Goal: Answer question/provide support: Share knowledge or assist other users

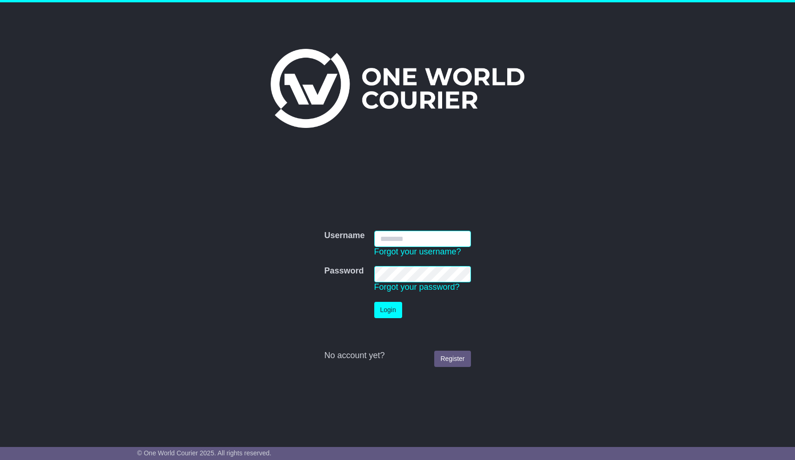
type input "**********"
click at [388, 309] on button "Login" at bounding box center [388, 310] width 28 height 16
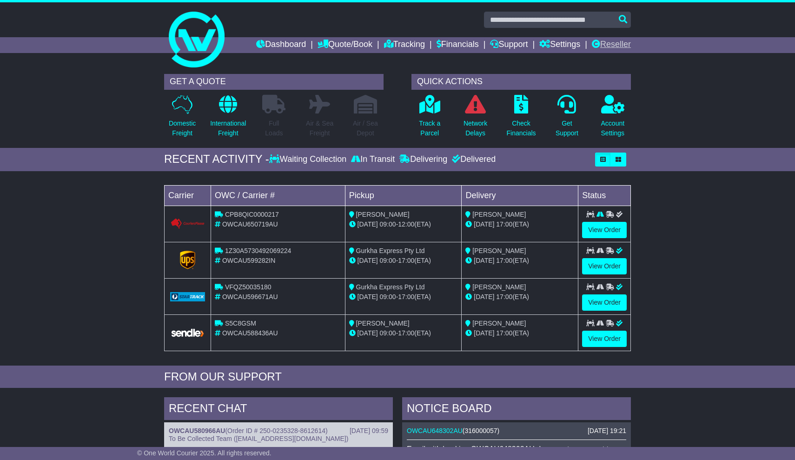
click at [614, 38] on link "Reseller" at bounding box center [611, 45] width 39 height 16
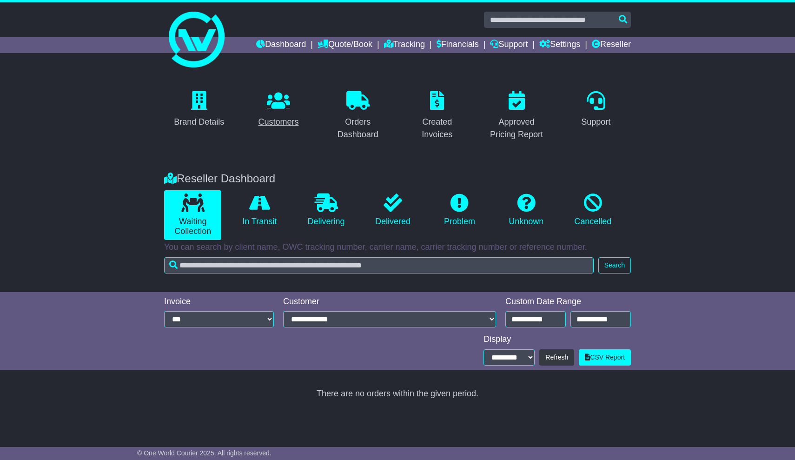
click at [283, 118] on div "Customers" at bounding box center [278, 122] width 40 height 13
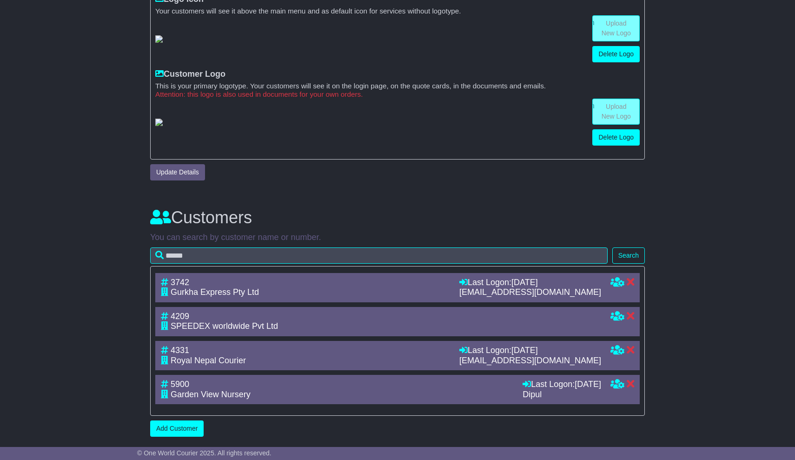
scroll to position [378, 0]
click at [272, 399] on div "Garden View Nursery" at bounding box center [337, 395] width 353 height 10
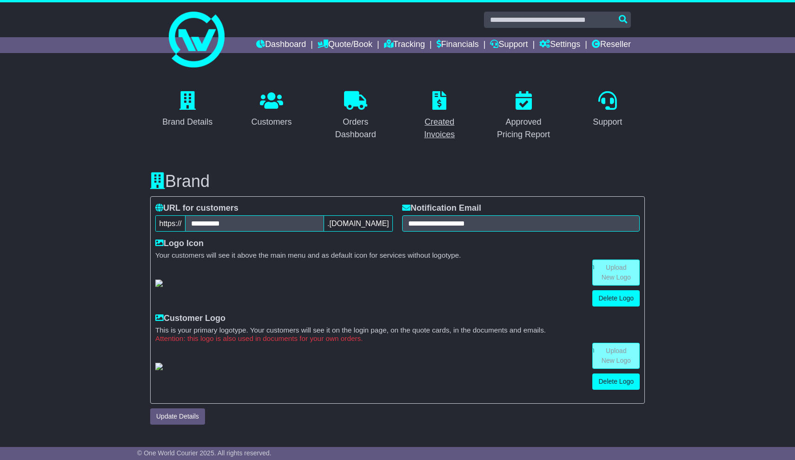
scroll to position [0, 0]
click at [662, 146] on div "Brand Details Customers Orders Dashboard Created Invoices Approved Pricing Repo…" at bounding box center [397, 377] width 795 height 616
click at [439, 175] on h3 "Brand" at bounding box center [397, 181] width 495 height 19
click at [339, 220] on span ".sendeasy.com.au" at bounding box center [358, 223] width 69 height 16
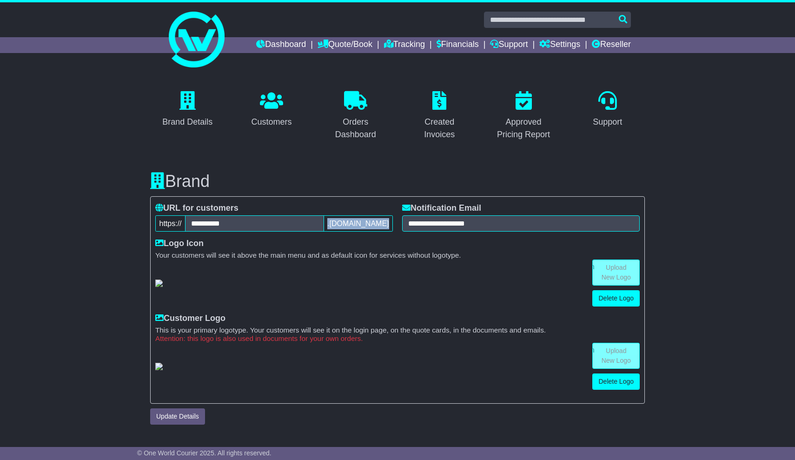
click at [339, 220] on span ".sendeasy.com.au" at bounding box center [358, 223] width 69 height 16
drag, startPoint x: 231, startPoint y: 223, endPoint x: 191, endPoint y: 222, distance: 40.0
click at [191, 222] on input "**********" at bounding box center [254, 223] width 139 height 16
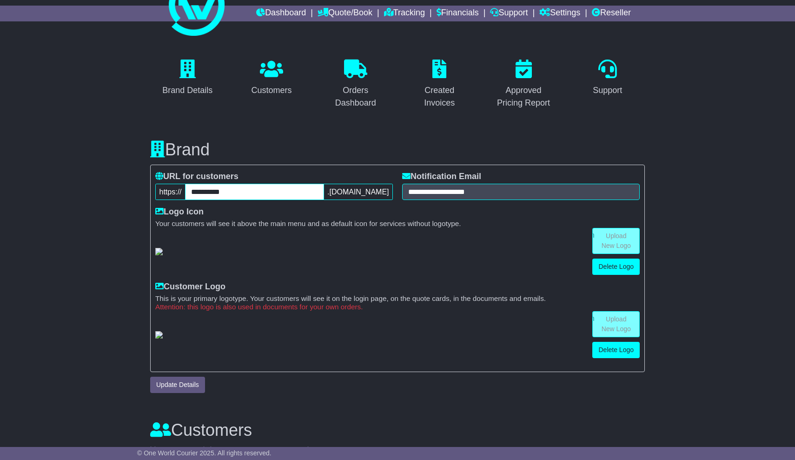
scroll to position [35, 0]
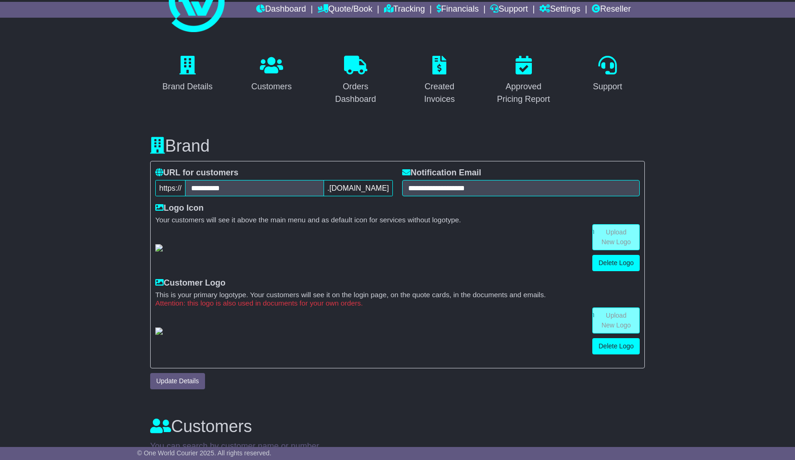
click at [284, 85] on div "Customers" at bounding box center [271, 86] width 40 height 13
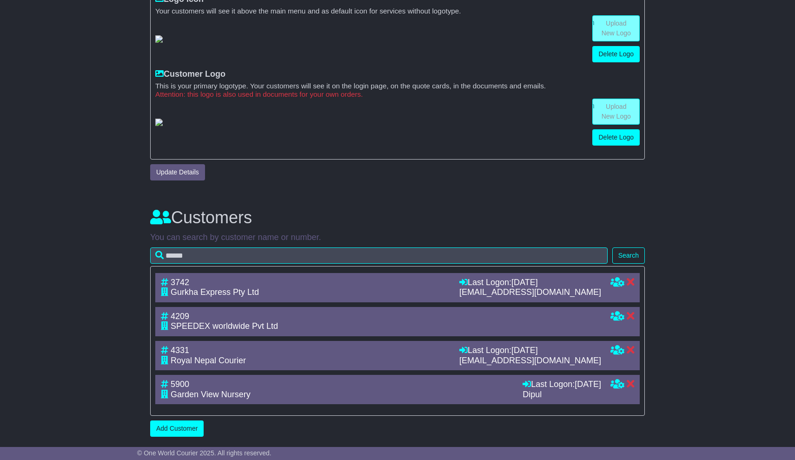
scroll to position [378, 0]
click at [196, 389] on div "5900" at bounding box center [337, 385] width 353 height 10
click at [523, 385] on div "Last Logon: 9th September 2025" at bounding box center [562, 385] width 79 height 10
click at [180, 390] on span "Garden View Nursery" at bounding box center [211, 394] width 80 height 9
click at [167, 395] on icon at bounding box center [164, 394] width 7 height 8
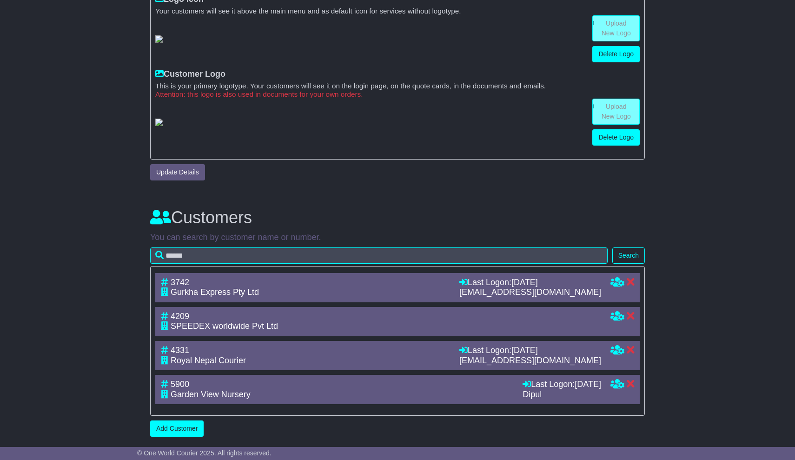
click at [174, 388] on span "5900" at bounding box center [180, 384] width 19 height 9
click at [186, 400] on div "5900 Garden View Nursery Last Logon: 9th September 2025 Dipul Last Logon: 9th S…" at bounding box center [397, 389] width 485 height 29
click at [233, 282] on div "3742" at bounding box center [305, 283] width 289 height 10
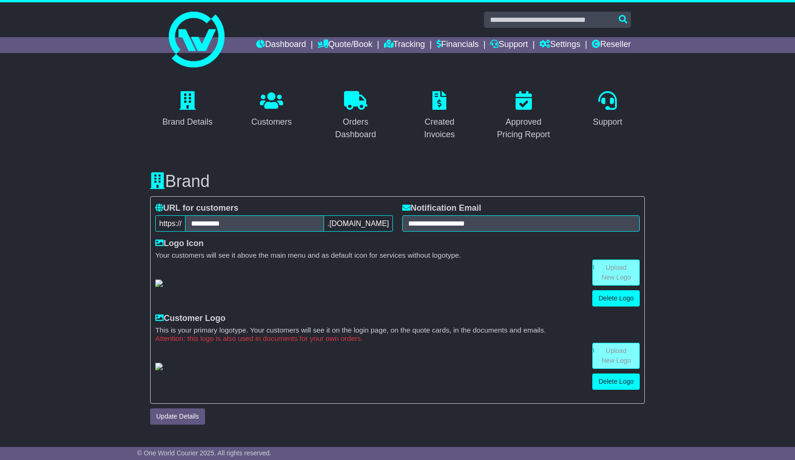
scroll to position [0, 0]
click at [277, 117] on div "Customers" at bounding box center [271, 122] width 40 height 13
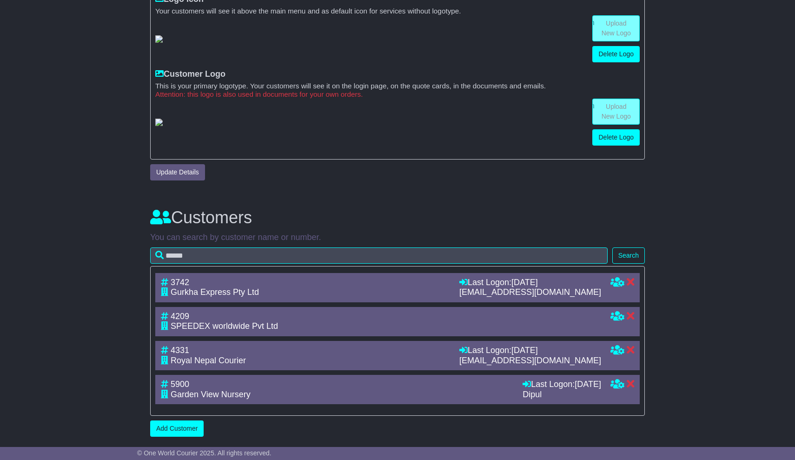
scroll to position [378, 0]
click at [619, 352] on icon at bounding box center [618, 350] width 14 height 8
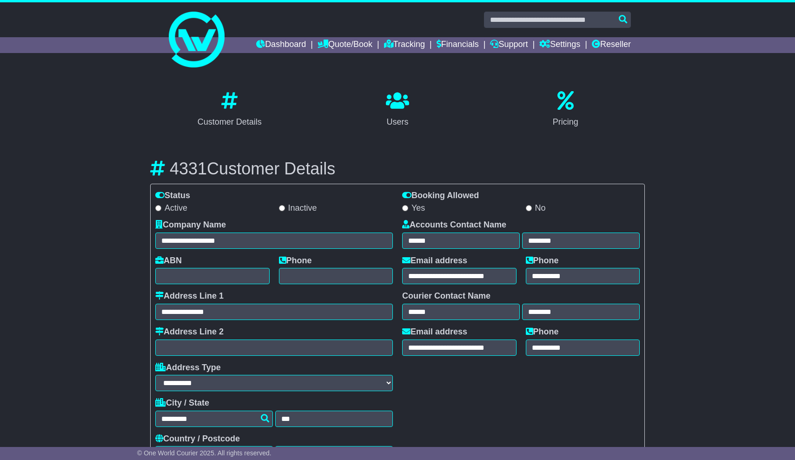
select select "**********"
select select "**"
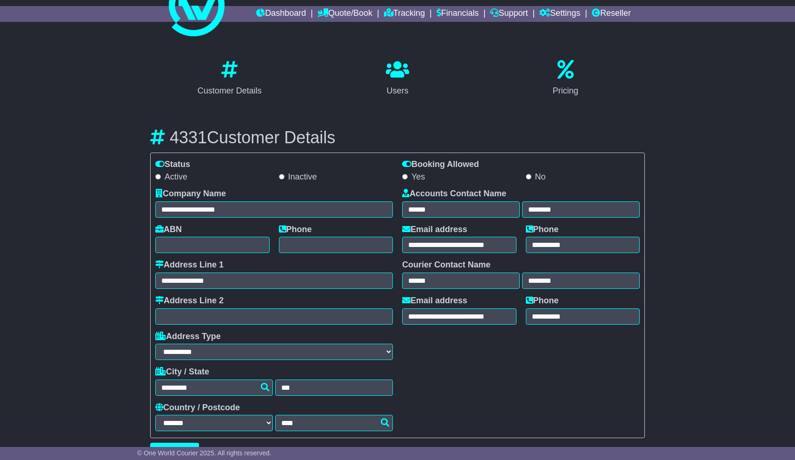
scroll to position [37, 0]
